Goal: Navigation & Orientation: Find specific page/section

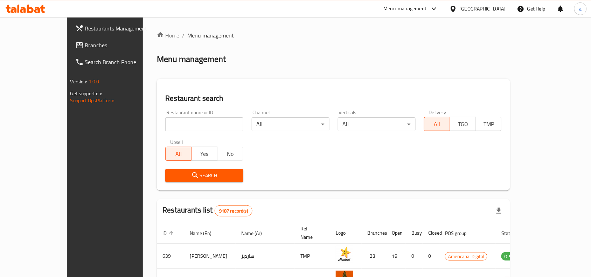
drag, startPoint x: 0, startPoint y: 0, endPoint x: 463, endPoint y: 9, distance: 463.2
click at [439, 9] on div at bounding box center [433, 9] width 12 height 8
click at [372, 28] on div "All Plugins" at bounding box center [385, 31] width 33 height 16
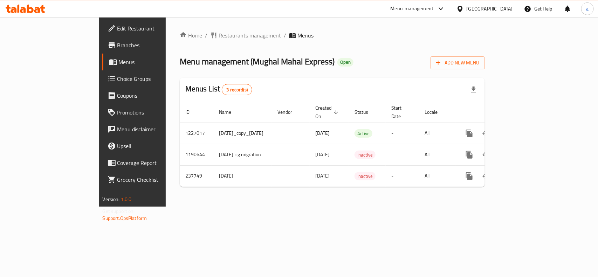
click at [102, 70] on link "Choice Groups" at bounding box center [150, 78] width 97 height 17
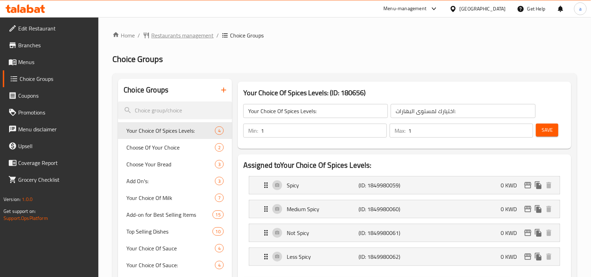
click at [181, 33] on span "Restaurants management" at bounding box center [182, 35] width 62 height 8
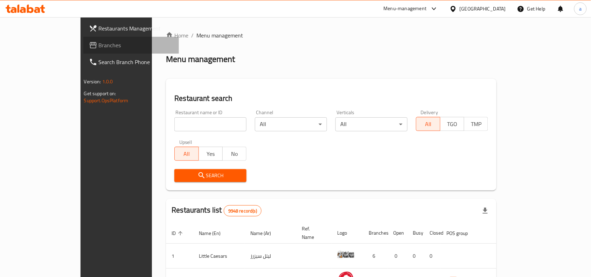
drag, startPoint x: 48, startPoint y: 39, endPoint x: 83, endPoint y: 65, distance: 43.8
click at [83, 39] on link "Branches" at bounding box center [131, 45] width 96 height 17
